Goal: Information Seeking & Learning: Learn about a topic

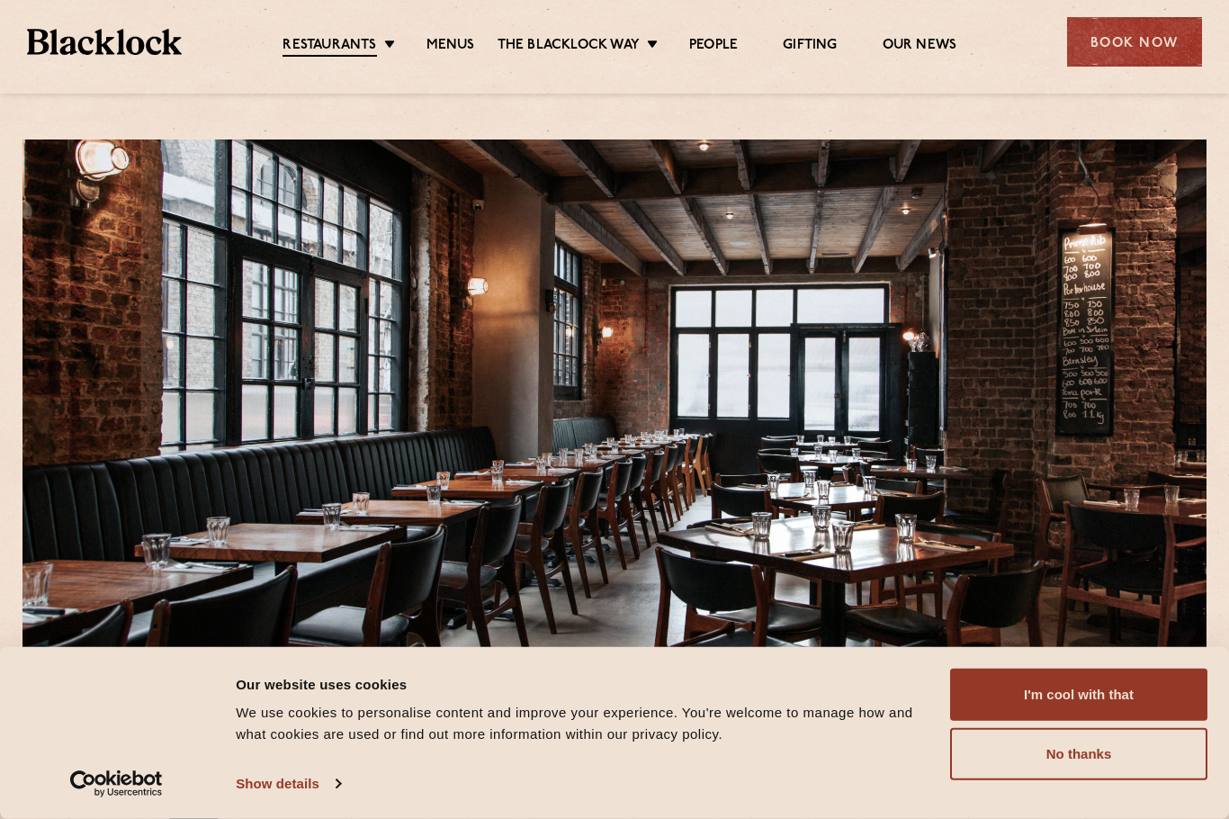
click at [1094, 691] on button "I'm cool with that" at bounding box center [1078, 695] width 257 height 52
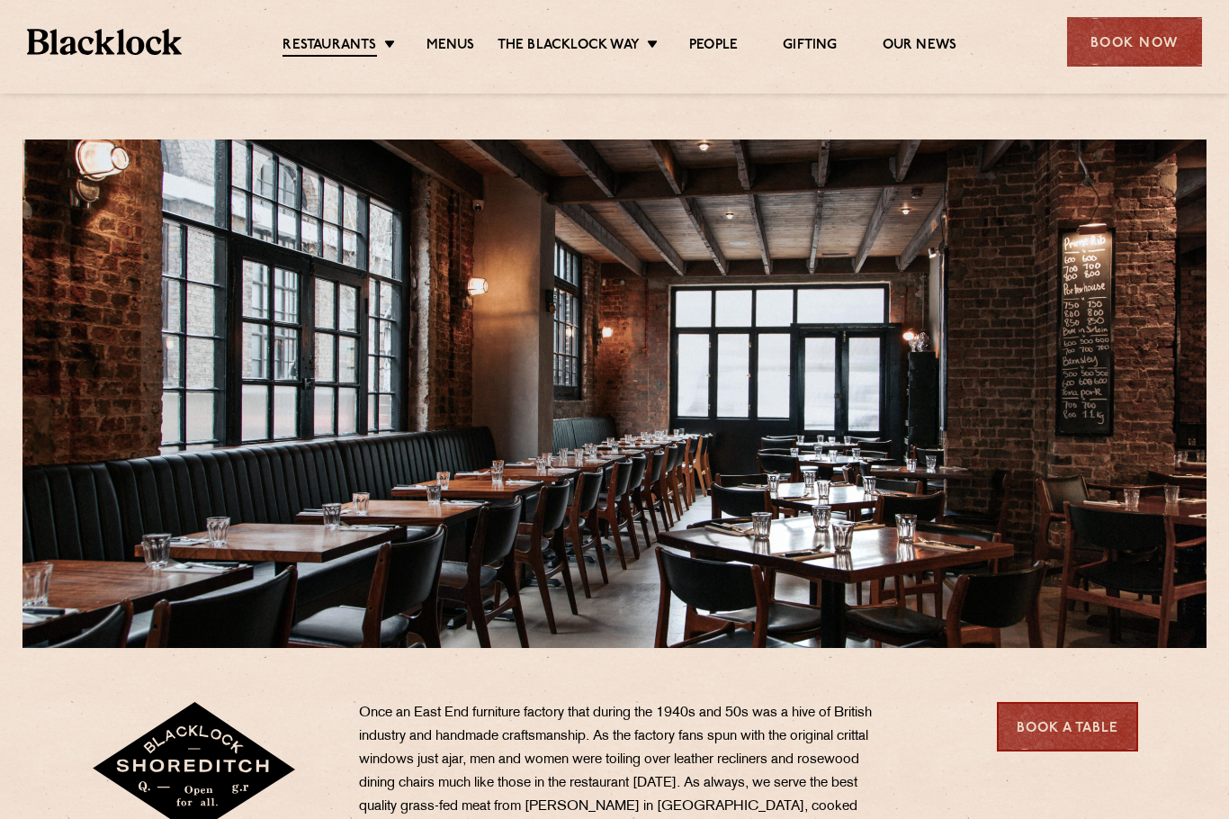
click at [440, 42] on link "Menus" at bounding box center [451, 46] width 49 height 18
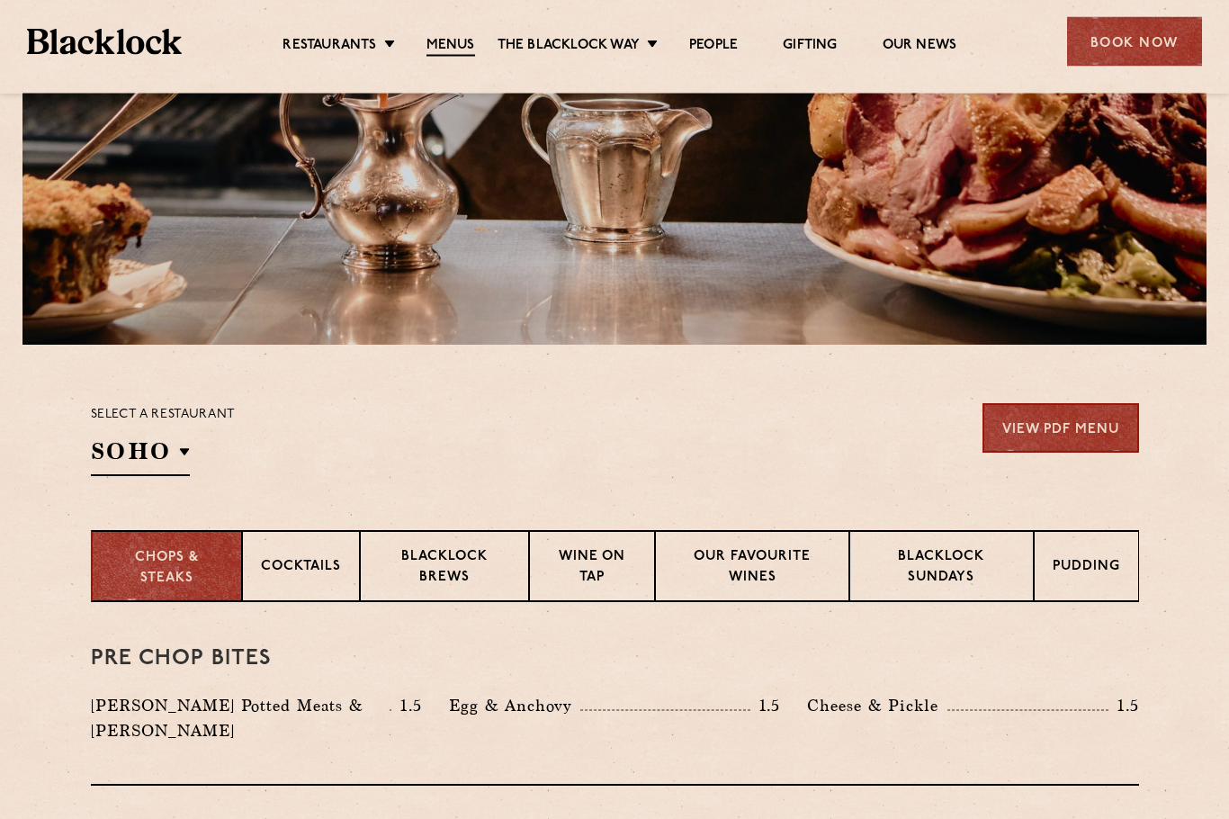
scroll to position [303, 0]
click at [194, 448] on div "Select a restaurant [GEOGRAPHIC_DATA] [GEOGRAPHIC_DATA] [GEOGRAPHIC_DATA] [GEOG…" at bounding box center [163, 439] width 145 height 73
click at [0, 0] on p "Shoreditch" at bounding box center [0, 0] width 0 height 0
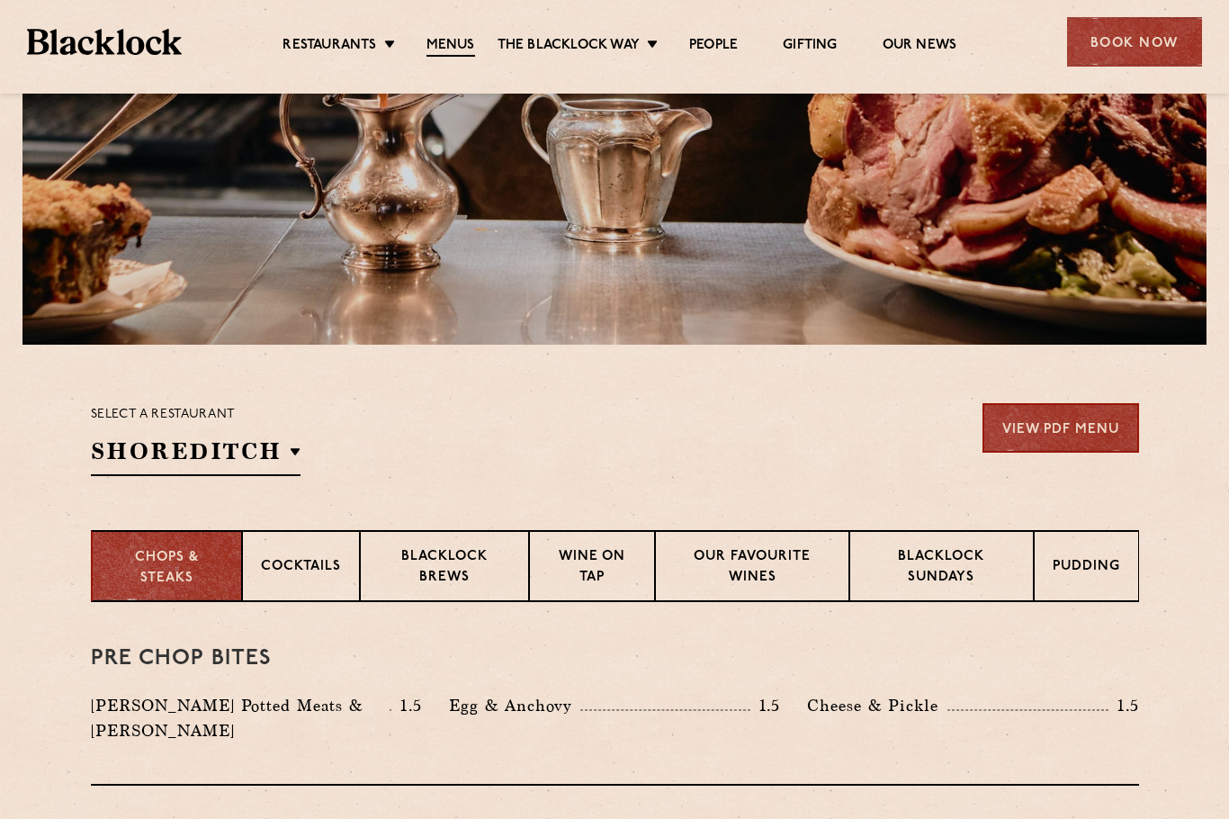
click at [0, 0] on li "Shoreditch" at bounding box center [0, 0] width 0 height 0
click at [758, 459] on div "Select a restaurant [GEOGRAPHIC_DATA] [GEOGRAPHIC_DATA] [GEOGRAPHIC_DATA] [GEOG…" at bounding box center [615, 439] width 1048 height 73
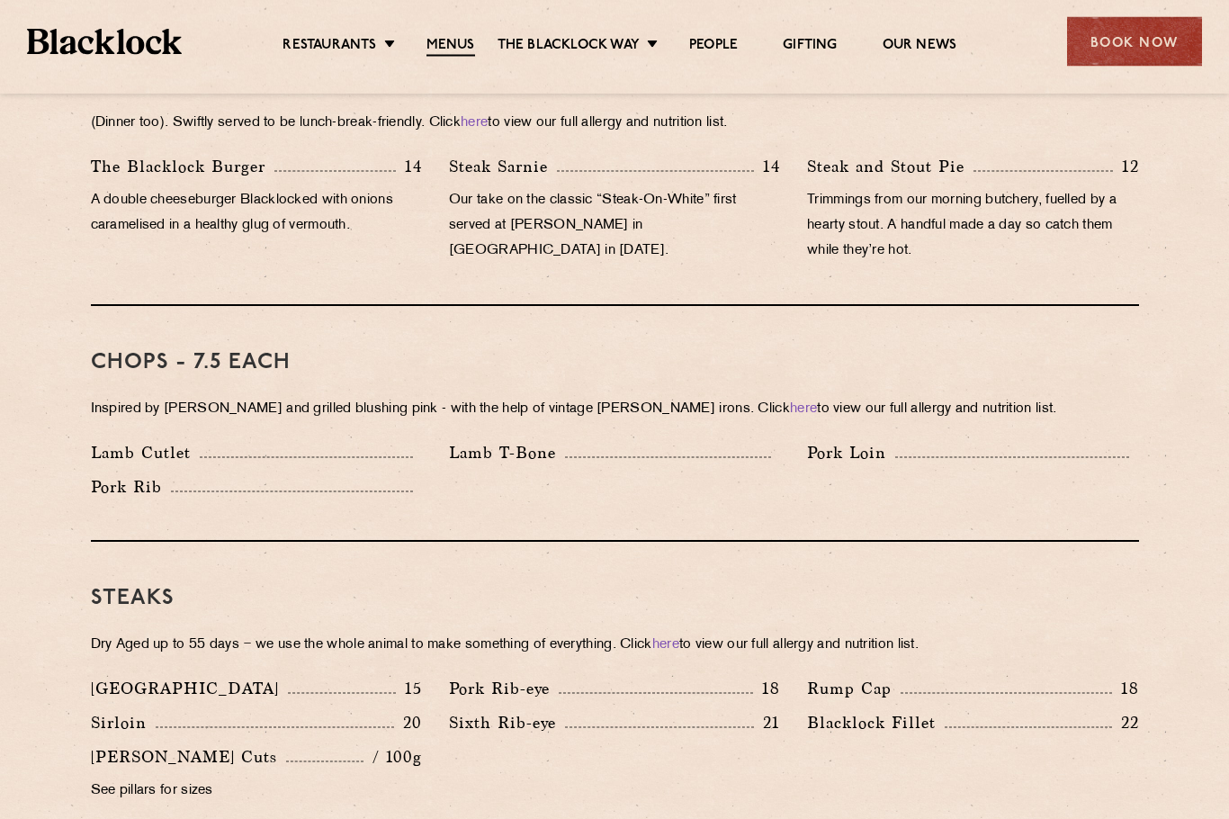
scroll to position [1262, 0]
click at [497, 440] on p "Lamb T-Bone" at bounding box center [507, 452] width 116 height 25
click at [503, 440] on p "Lamb T-Bone" at bounding box center [507, 452] width 116 height 25
click at [507, 444] on div "Lamb T-Bone" at bounding box center [615, 457] width 358 height 34
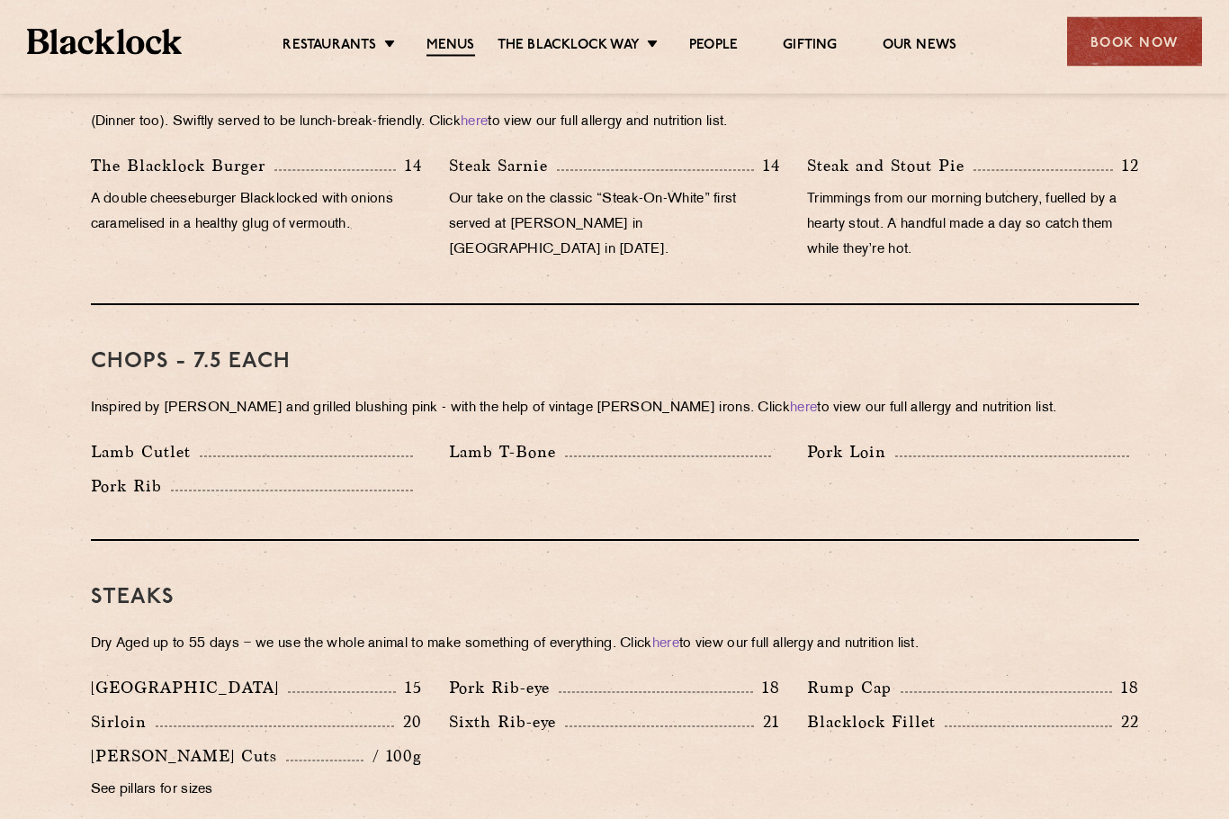
click at [531, 440] on p "Lamb T-Bone" at bounding box center [507, 452] width 116 height 25
click at [523, 440] on p "Lamb T-Bone" at bounding box center [507, 452] width 116 height 25
click at [522, 440] on p "Lamb T-Bone" at bounding box center [507, 452] width 116 height 25
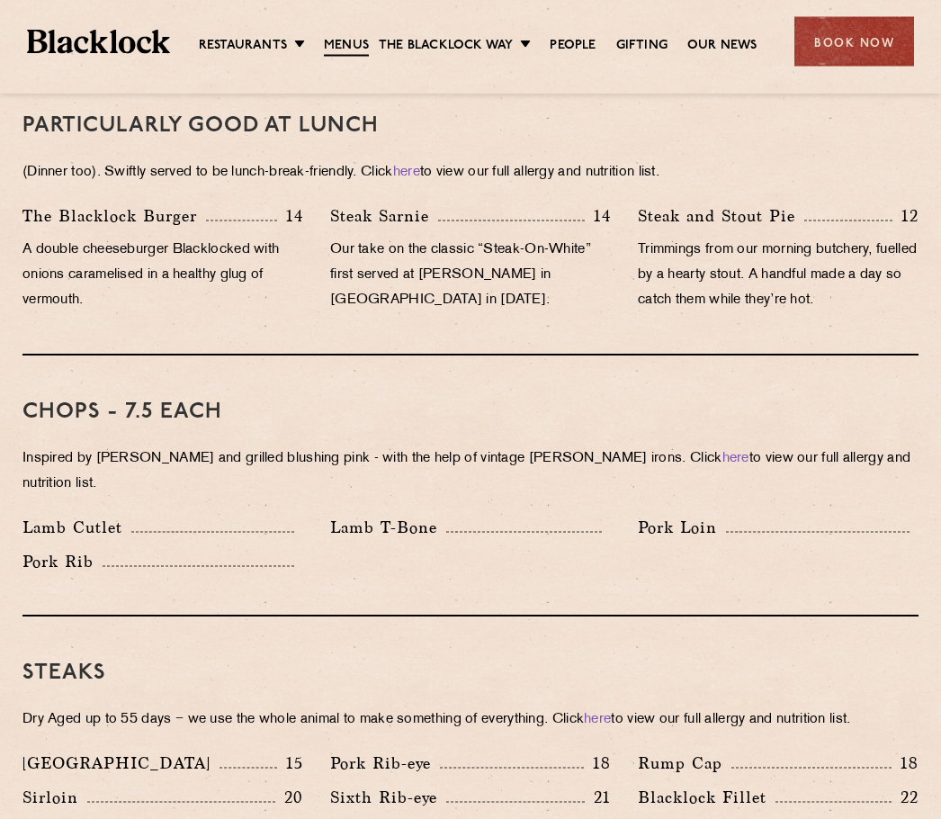
scroll to position [1197, 0]
